Goal: Task Accomplishment & Management: Complete application form

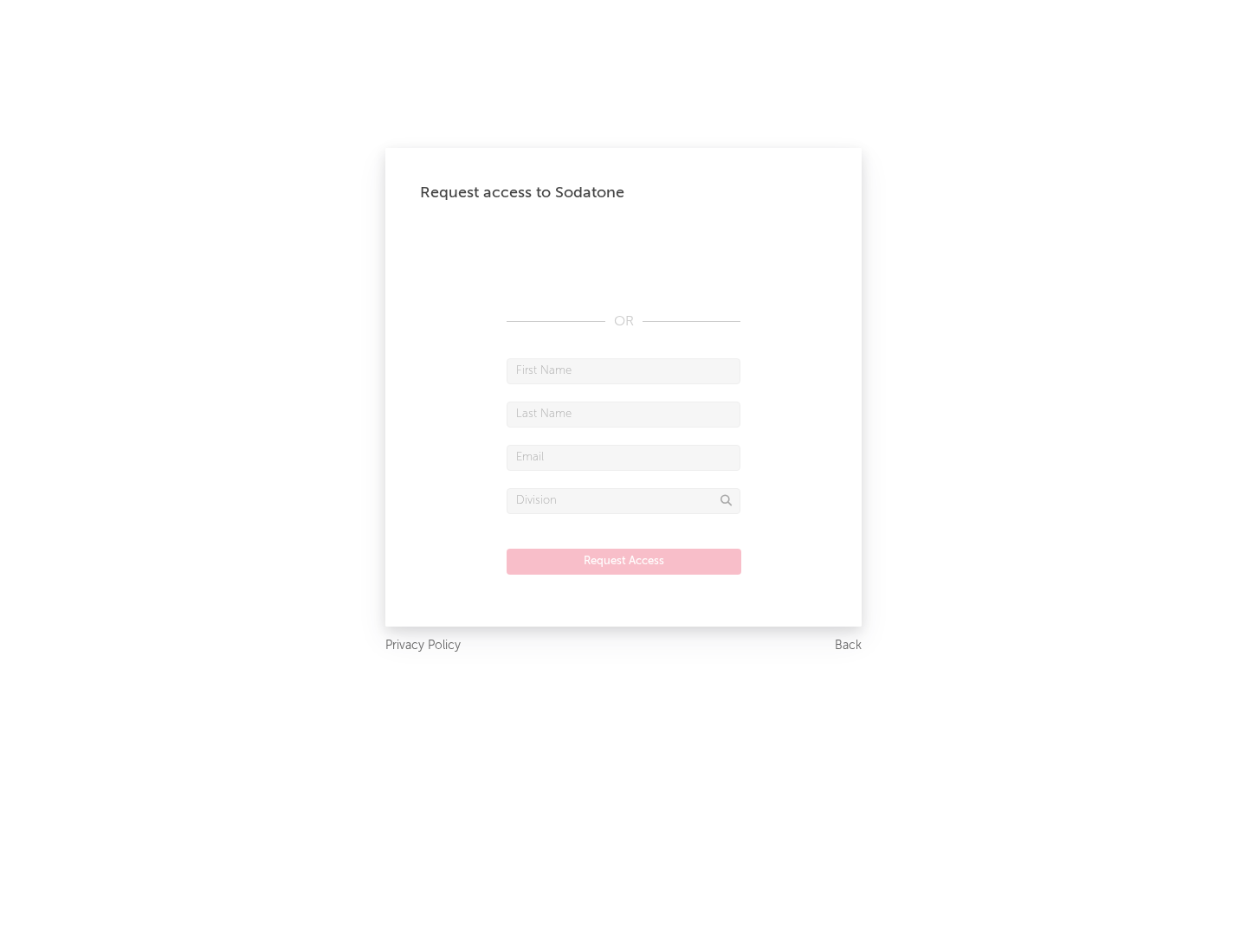
click at [624, 370] on input "text" at bounding box center [624, 371] width 234 height 26
type input "[PERSON_NAME]"
click at [624, 414] on input "text" at bounding box center [624, 415] width 234 height 26
type input "[PERSON_NAME]"
click at [624, 458] on input "text" at bounding box center [624, 458] width 234 height 26
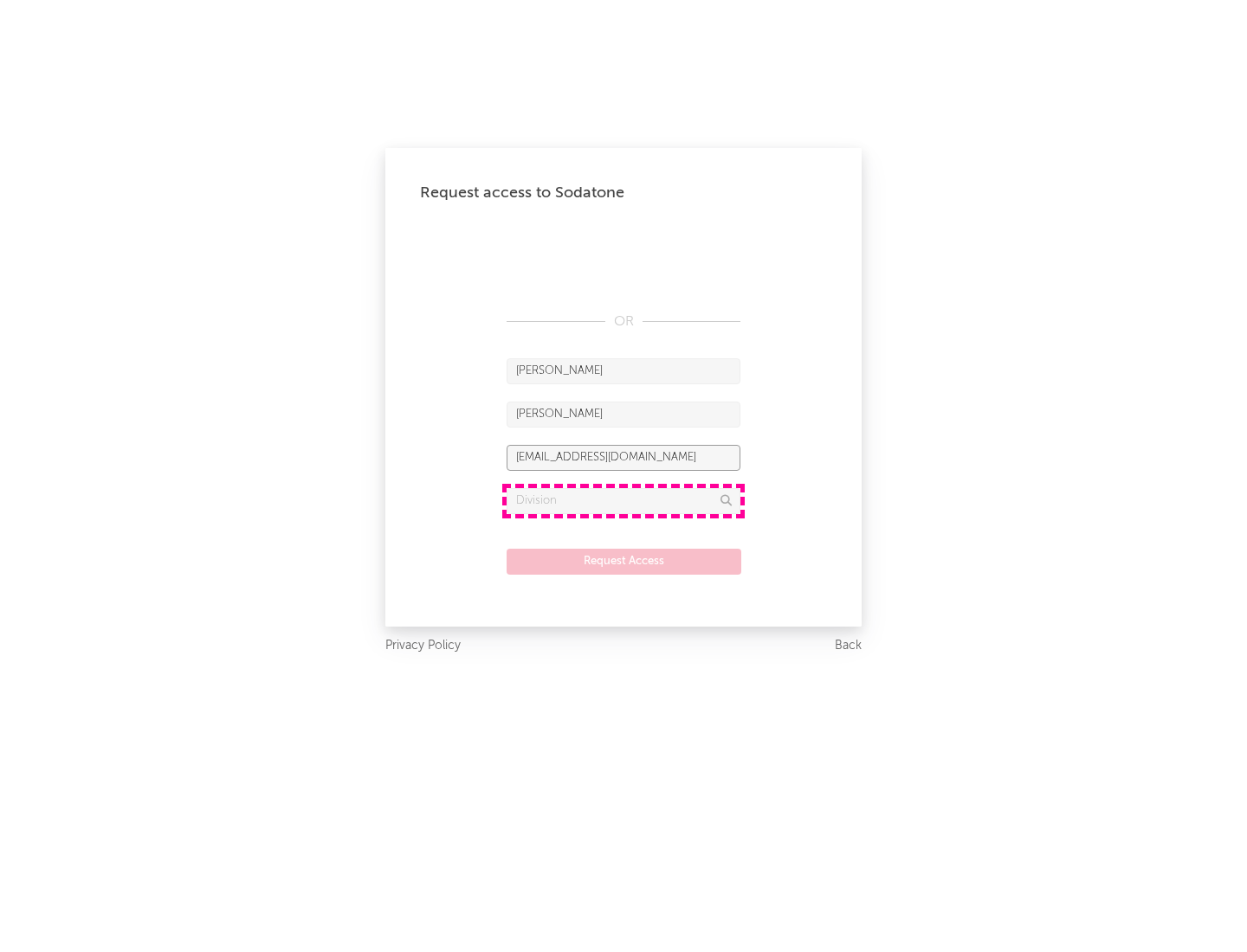
type input "[EMAIL_ADDRESS][DOMAIN_NAME]"
click at [624, 501] on input "text" at bounding box center [624, 502] width 234 height 26
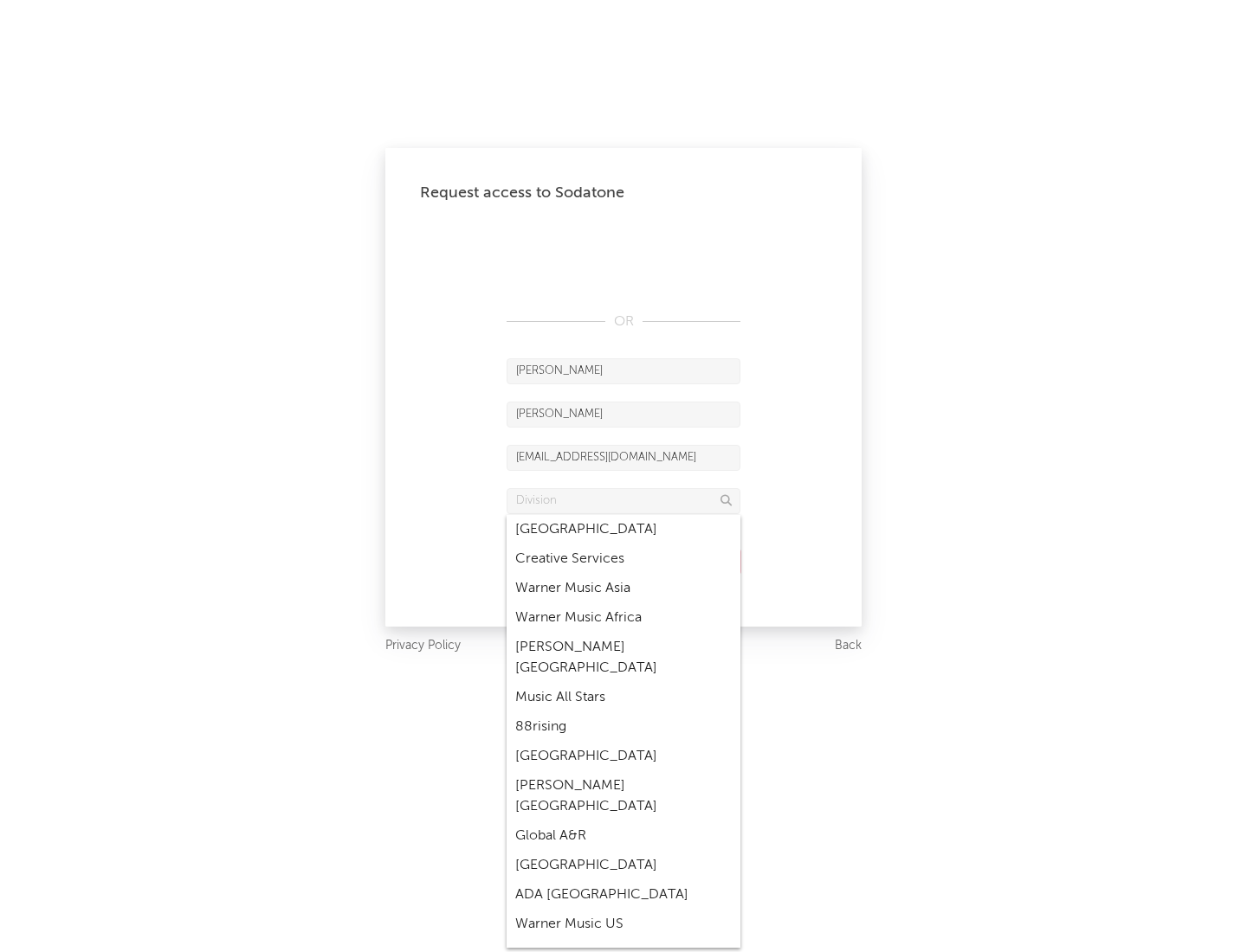
click at [619, 683] on div "Music All Stars" at bounding box center [624, 697] width 234 height 29
type input "Music All Stars"
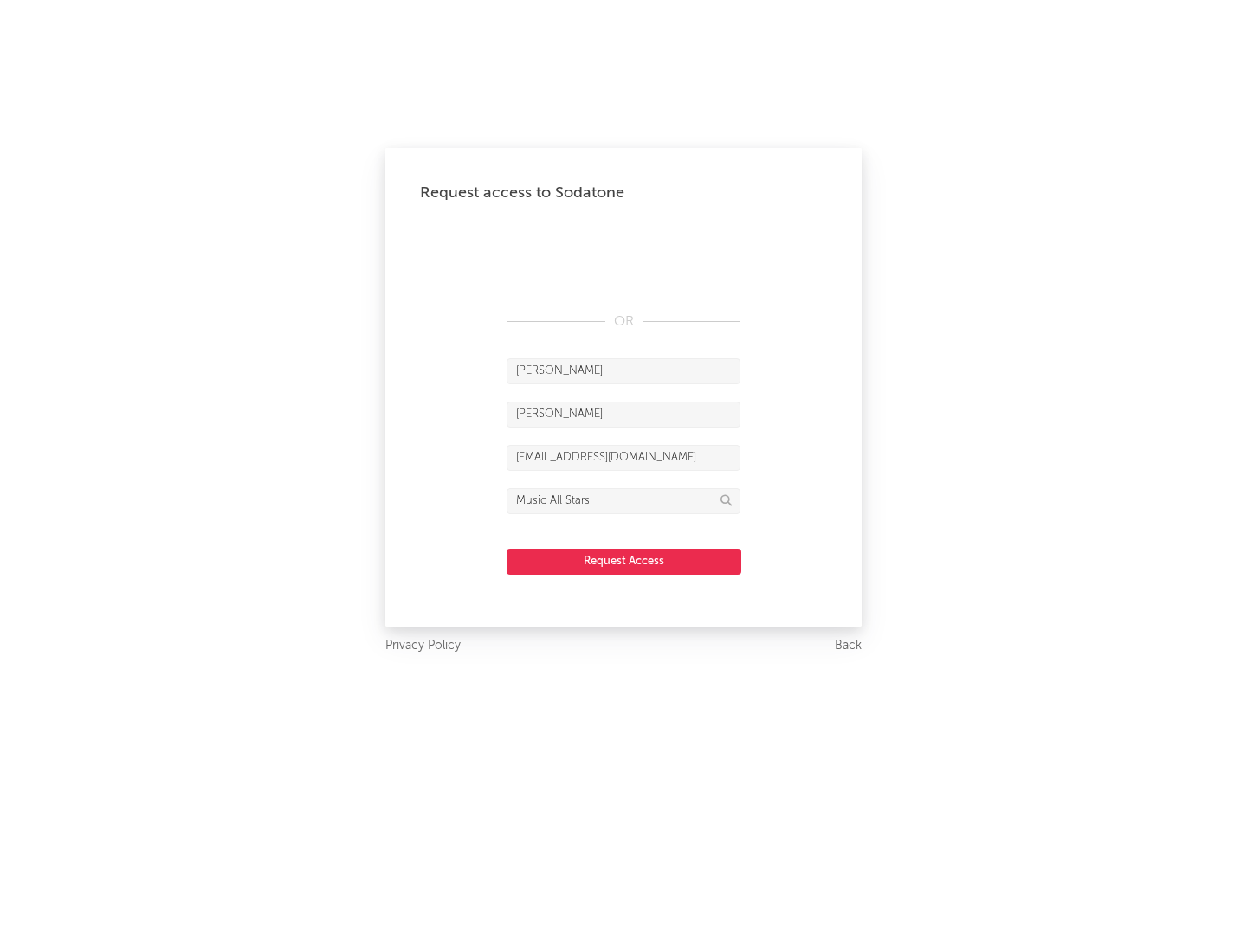
click at [624, 561] on button "Request Access" at bounding box center [624, 562] width 235 height 26
